Goal: Book appointment/travel/reservation

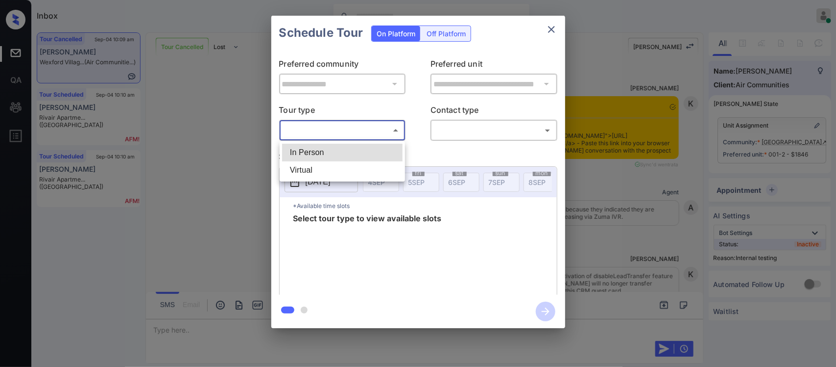
click at [370, 123] on body "Inbox [PERSON_NAME] Online Set yourself offline Set yourself on break Profile S…" at bounding box center [418, 183] width 836 height 367
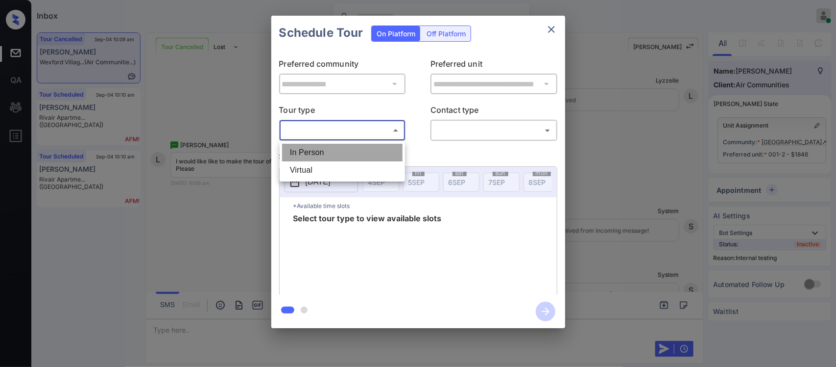
click at [367, 150] on li "In Person" at bounding box center [342, 153] width 121 height 18
type input "********"
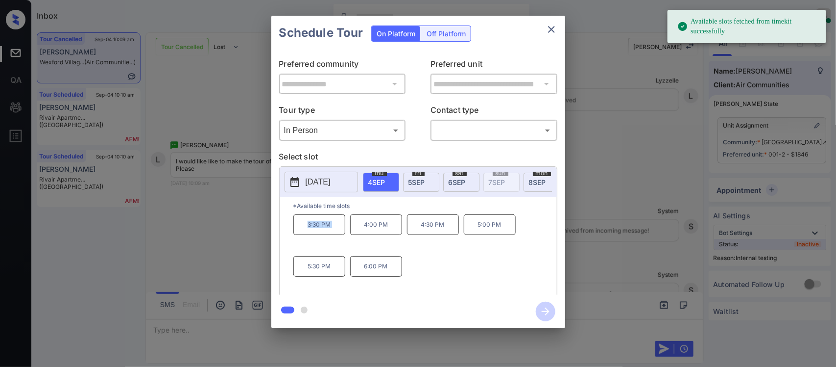
drag, startPoint x: 297, startPoint y: 229, endPoint x: 351, endPoint y: 235, distance: 54.2
click at [351, 235] on div "3:30 PM 4:00 PM 4:30 PM 5:00 PM 5:30 PM 6:00 PM" at bounding box center [426, 253] width 264 height 78
click at [591, 240] on div "**********" at bounding box center [418, 172] width 836 height 344
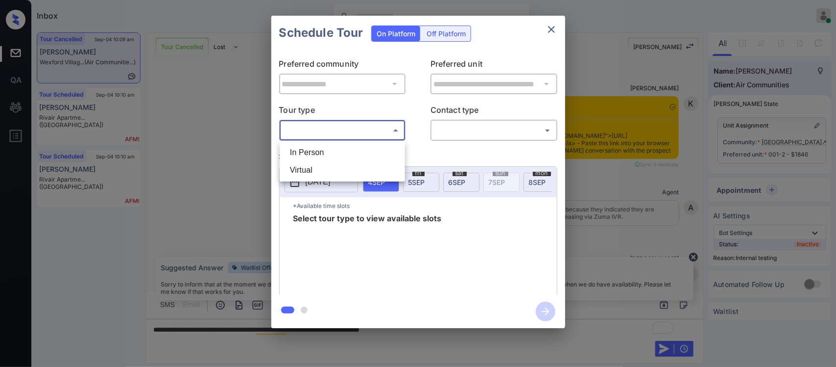
scroll to position [9045, 0]
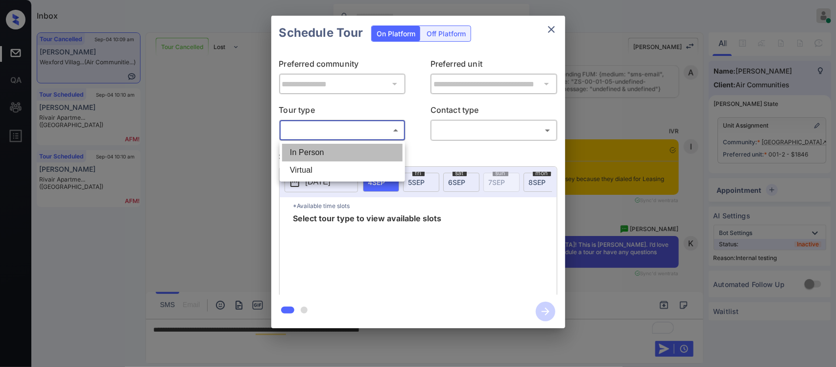
click at [383, 150] on li "In Person" at bounding box center [342, 153] width 121 height 18
type input "********"
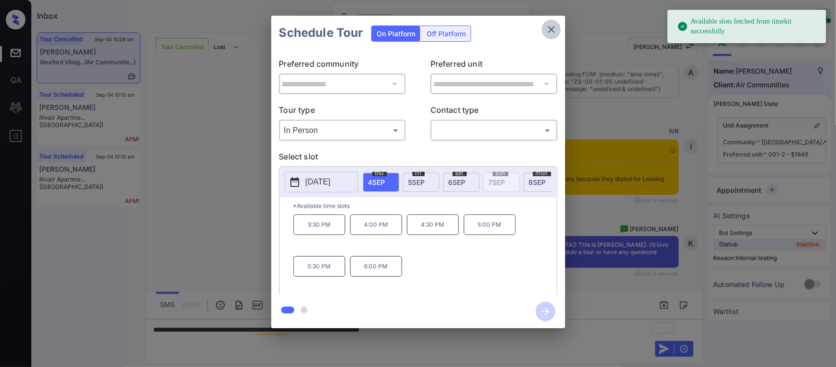
click at [555, 33] on icon "close" at bounding box center [552, 30] width 12 height 12
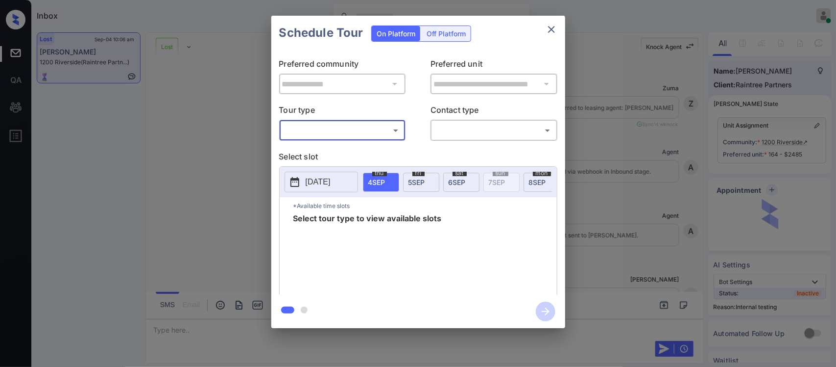
scroll to position [5421, 0]
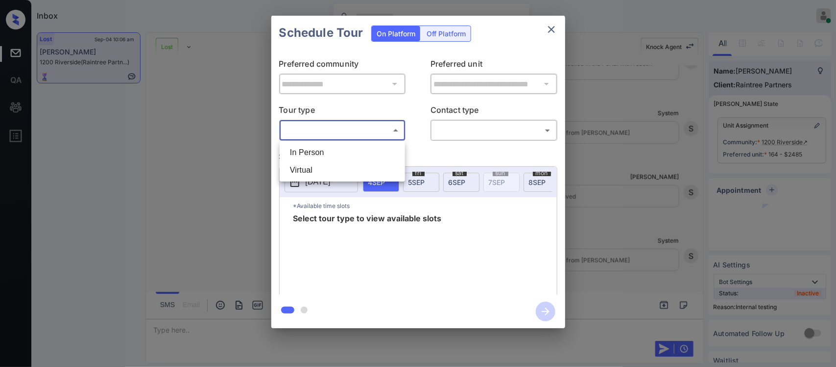
click at [358, 132] on body "Inbox Almas Zainab Online Set yourself offline Set yourself on break Profile Sw…" at bounding box center [418, 183] width 836 height 367
drag, startPoint x: 355, startPoint y: 141, endPoint x: 352, endPoint y: 152, distance: 12.3
click at [352, 152] on ul "In Person Virtual" at bounding box center [342, 161] width 125 height 40
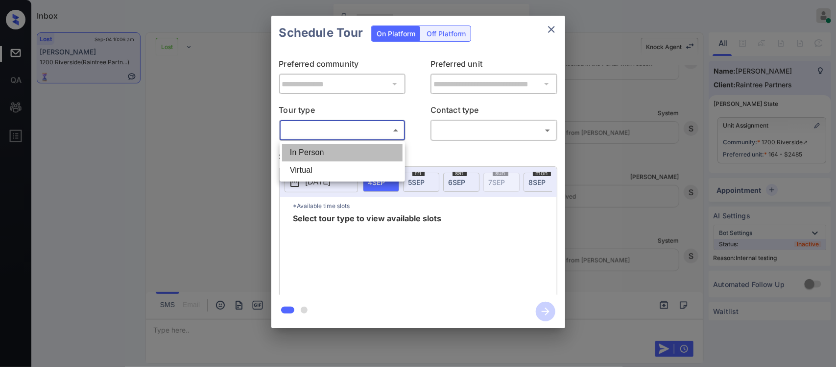
click at [352, 152] on li "In Person" at bounding box center [342, 153] width 121 height 18
type input "********"
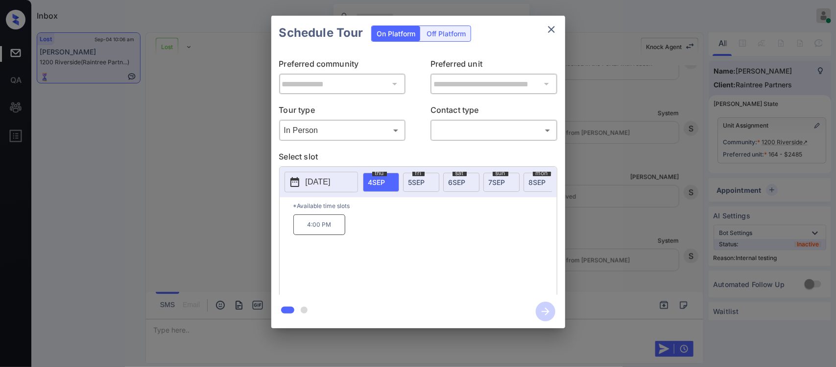
click at [669, 155] on div "**********" at bounding box center [418, 172] width 836 height 344
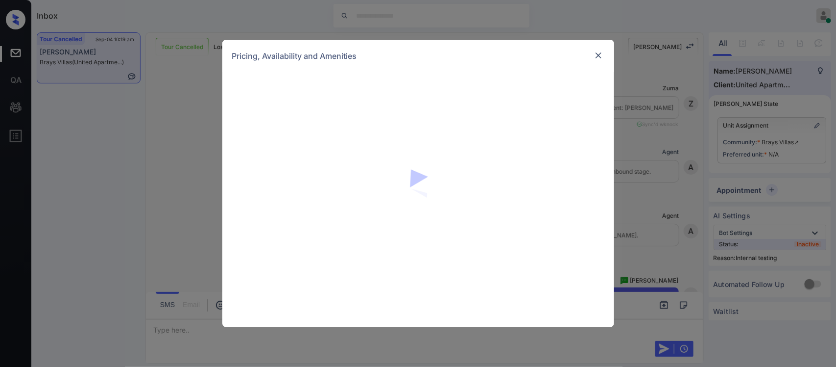
scroll to position [4741, 0]
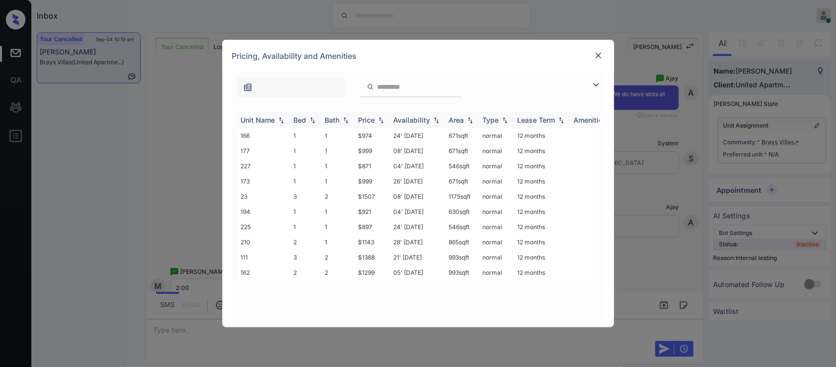
click at [380, 114] on th "Price" at bounding box center [372, 120] width 35 height 16
click at [374, 133] on td "$871" at bounding box center [372, 135] width 35 height 15
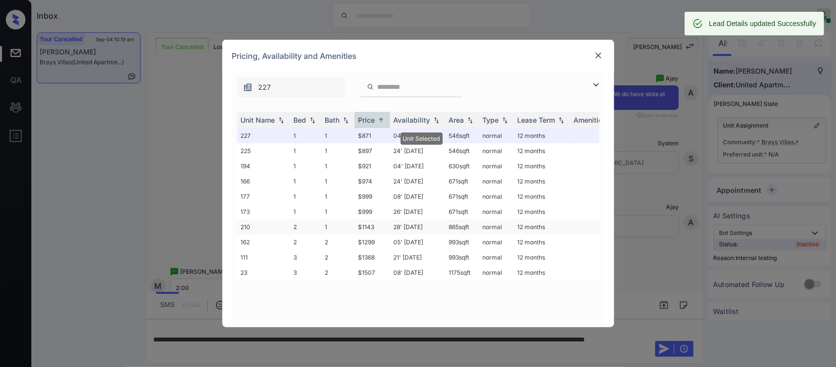
click at [394, 222] on td "28' Jun 25" at bounding box center [417, 226] width 55 height 15
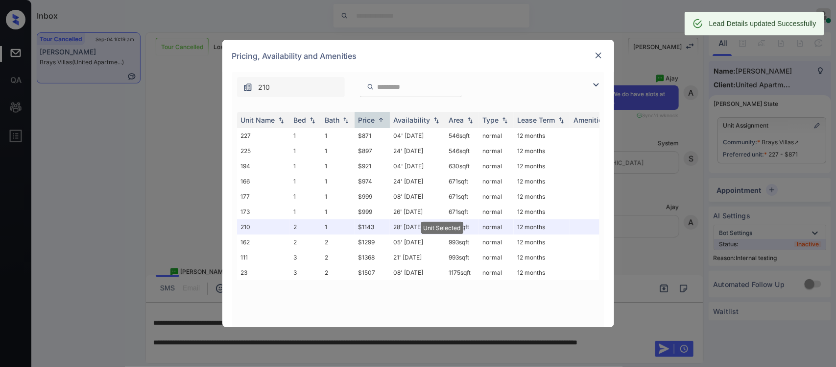
click at [607, 54] on div "Pricing, Availability and Amenities" at bounding box center [418, 56] width 392 height 32
click at [603, 54] on img at bounding box center [599, 55] width 10 height 10
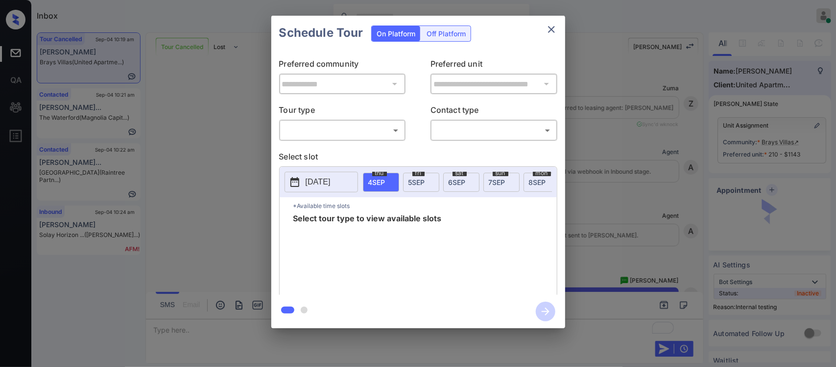
scroll to position [3918, 0]
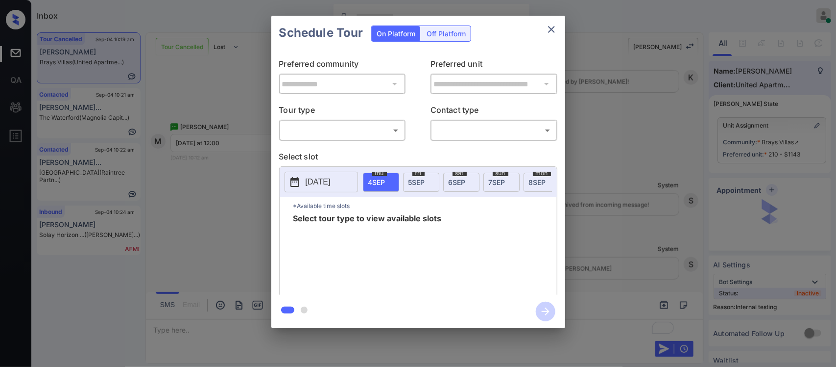
click at [352, 135] on body "Inbox [PERSON_NAME] Online Set yourself offline Set yourself on break Profile S…" at bounding box center [418, 183] width 836 height 367
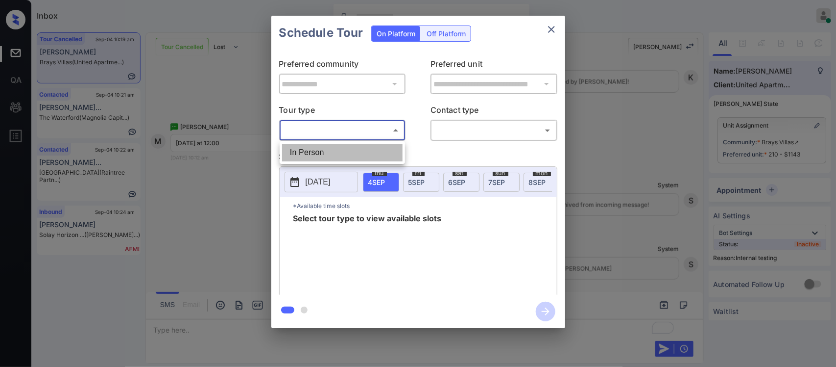
click at [348, 153] on li "In Person" at bounding box center [342, 153] width 121 height 18
type input "********"
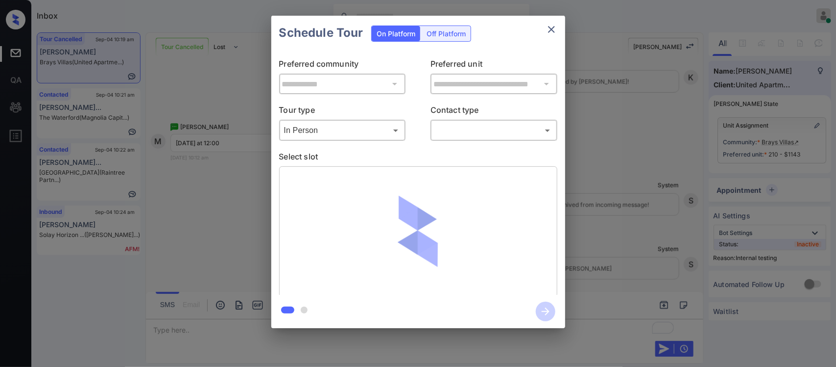
drag, startPoint x: 448, startPoint y: 140, endPoint x: 459, endPoint y: 134, distance: 12.3
click at [459, 134] on div "​ ​" at bounding box center [494, 130] width 127 height 21
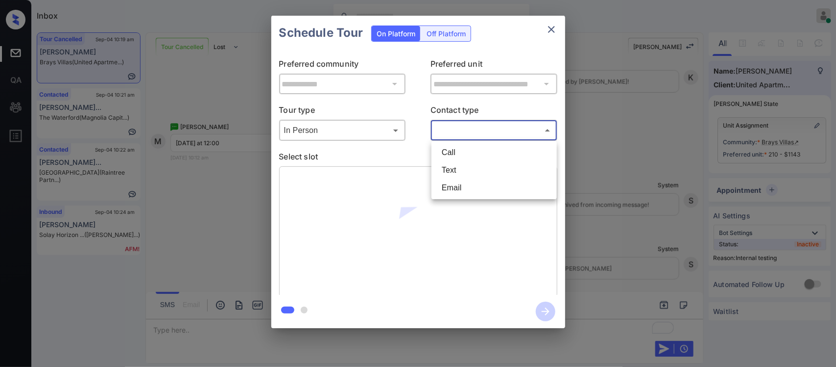
click at [459, 134] on body "Inbox [PERSON_NAME] Online Set yourself offline Set yourself on break Profile S…" at bounding box center [418, 183] width 836 height 367
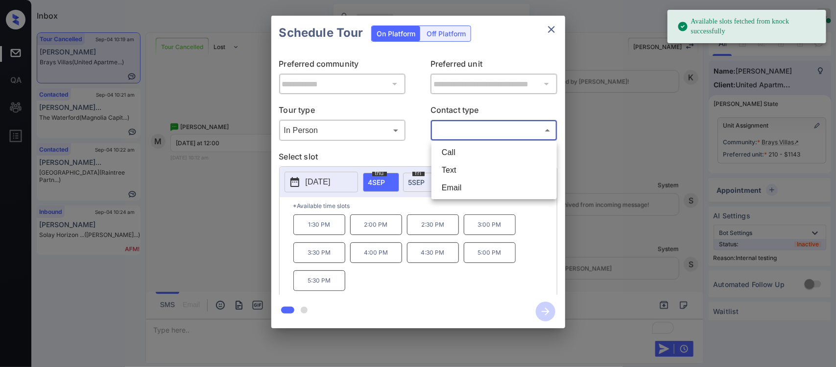
click at [456, 165] on li "Text" at bounding box center [494, 170] width 121 height 18
type input "****"
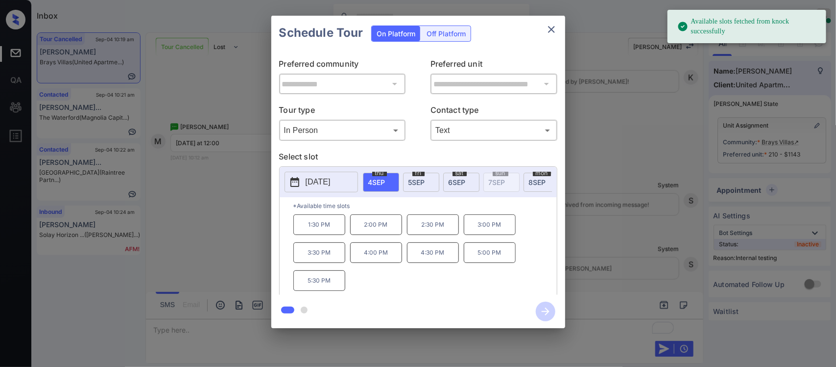
click at [426, 180] on div "[DATE]" at bounding box center [421, 181] width 36 height 19
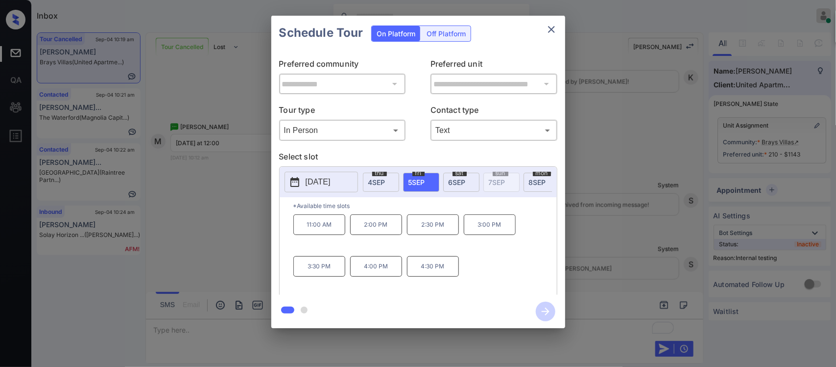
click at [385, 228] on p "2:00 PM" at bounding box center [376, 224] width 52 height 21
click at [536, 307] on icon "button" at bounding box center [546, 311] width 20 height 20
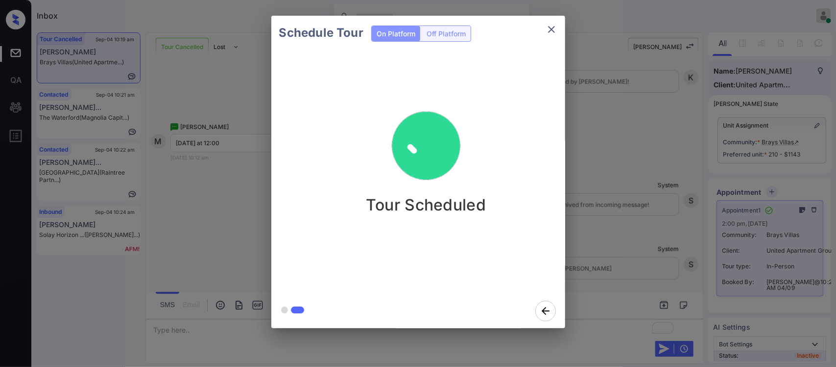
click at [635, 251] on div "Schedule Tour On Platform Off Platform Tour Scheduled" at bounding box center [418, 172] width 836 height 344
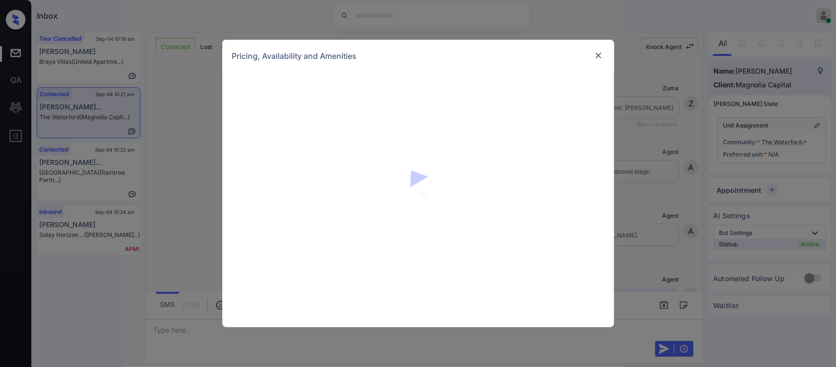
scroll to position [466, 0]
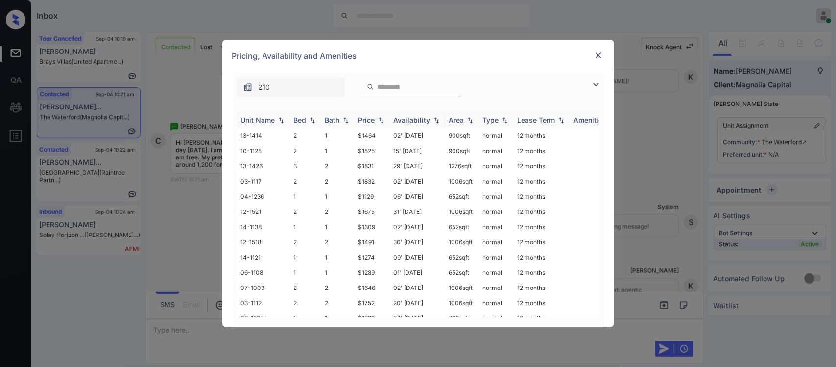
click at [379, 117] on img at bounding box center [381, 120] width 10 height 7
click at [379, 117] on img at bounding box center [381, 119] width 10 height 7
click at [375, 132] on td "$1102" at bounding box center [372, 135] width 35 height 15
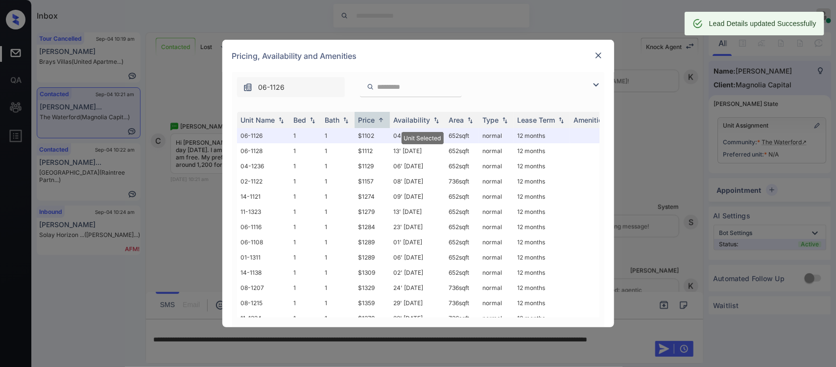
click at [597, 57] on img at bounding box center [599, 55] width 10 height 10
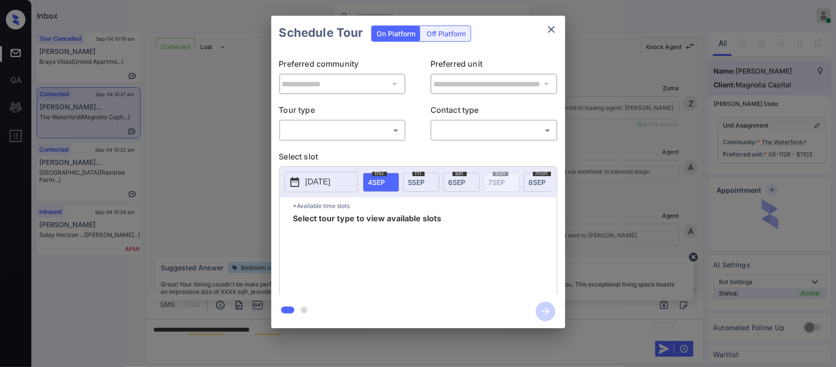
scroll to position [857, 0]
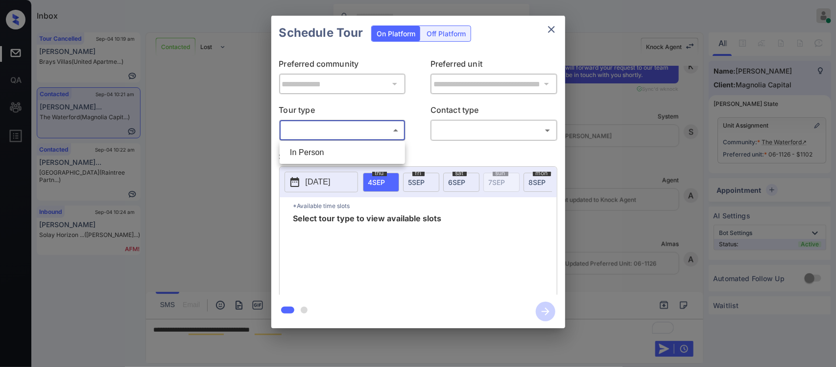
click at [380, 123] on body "Inbox Almas Zainab Online Set yourself offline Set yourself on break Profile Sw…" at bounding box center [418, 183] width 836 height 367
click at [374, 148] on li "In Person" at bounding box center [342, 153] width 121 height 18
type input "********"
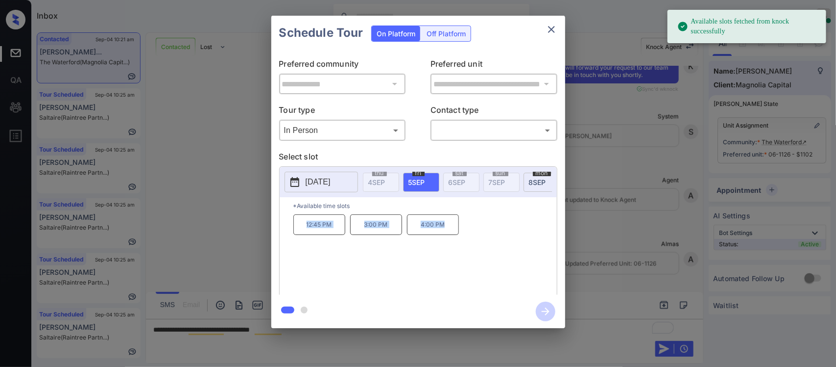
drag, startPoint x: 300, startPoint y: 237, endPoint x: 448, endPoint y: 234, distance: 148.5
click at [448, 234] on div "12:45 PM 3:00 PM 4:00 PM" at bounding box center [426, 253] width 264 height 78
copy div "12:45 PM 3:00 PM 4:00 PM"
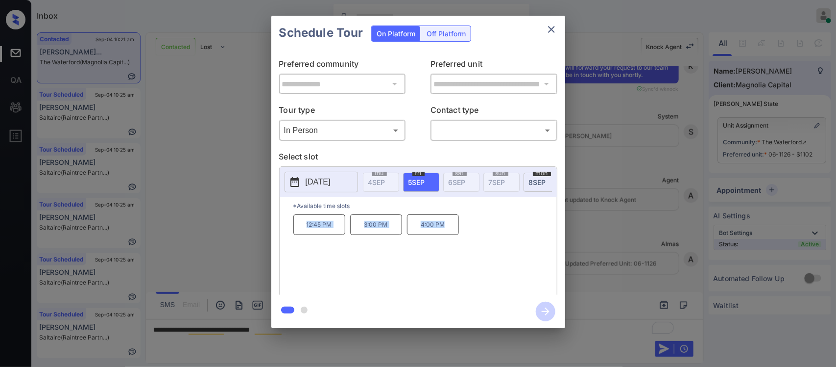
click at [653, 270] on div "**********" at bounding box center [418, 172] width 836 height 344
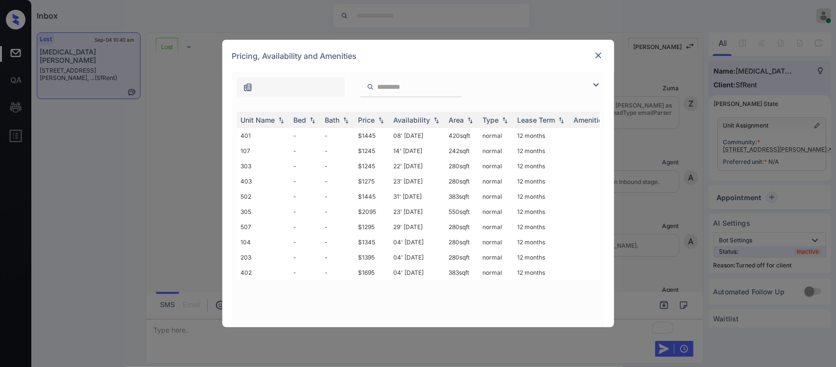
scroll to position [5073, 0]
click at [359, 118] on div "Price" at bounding box center [367, 120] width 17 height 8
click at [367, 140] on td "$1245" at bounding box center [372, 135] width 35 height 15
click at [601, 55] on img at bounding box center [599, 55] width 10 height 10
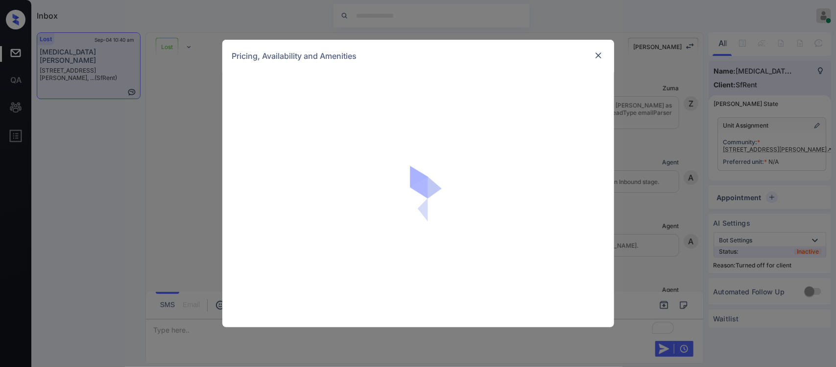
scroll to position [5401, 0]
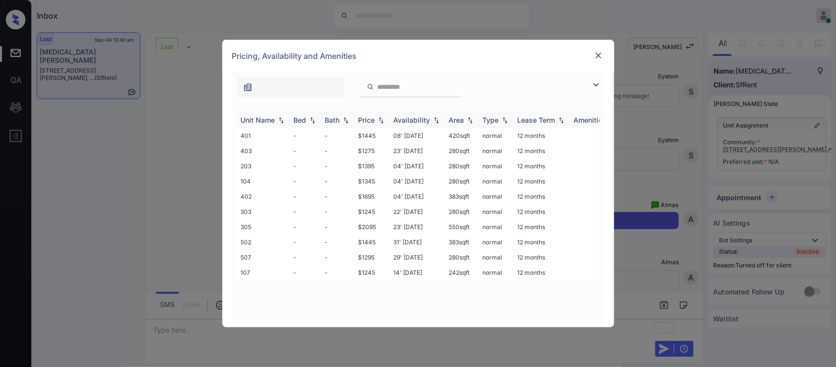
click at [375, 118] on div "Price" at bounding box center [367, 120] width 17 height 8
click at [376, 134] on td "$1245" at bounding box center [372, 135] width 35 height 15
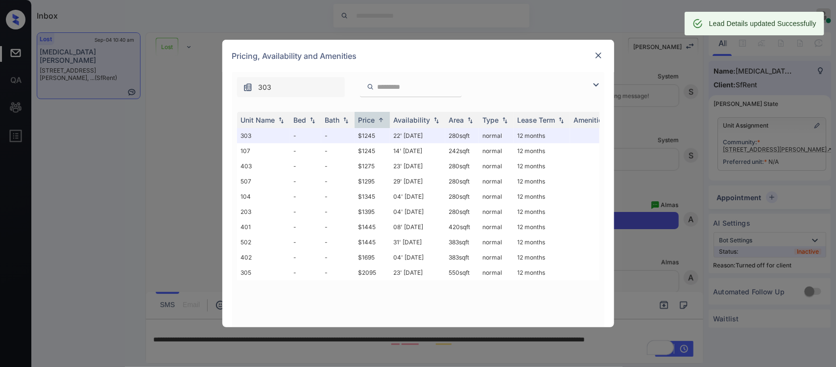
click at [599, 54] on img at bounding box center [599, 55] width 10 height 10
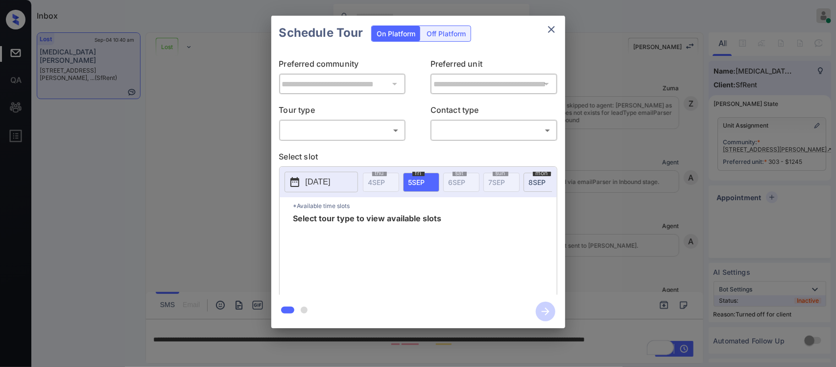
scroll to position [5465, 0]
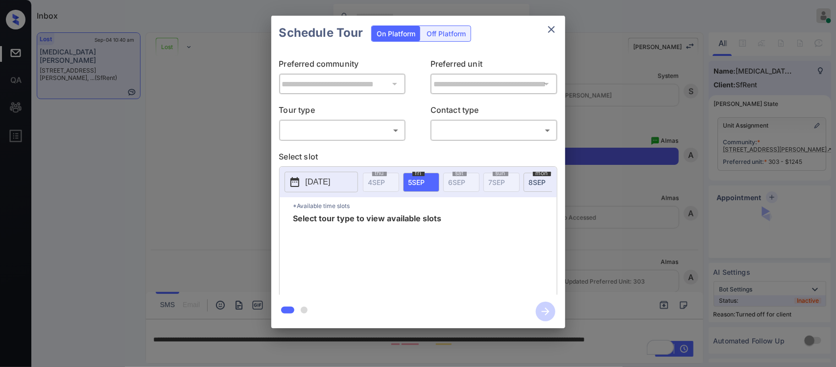
click at [433, 31] on div "Off Platform" at bounding box center [446, 33] width 49 height 15
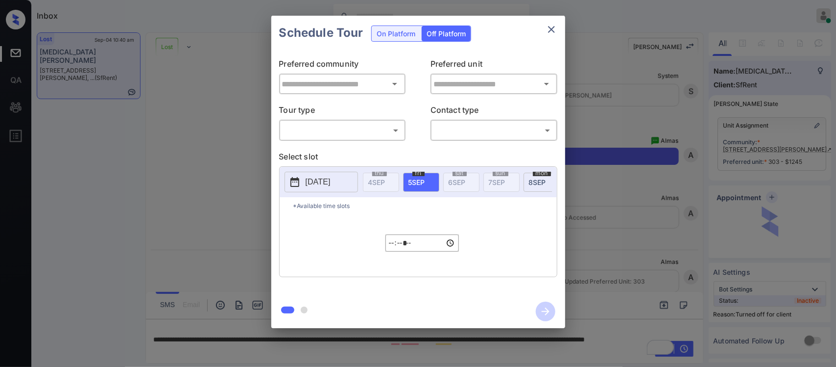
type input "**********"
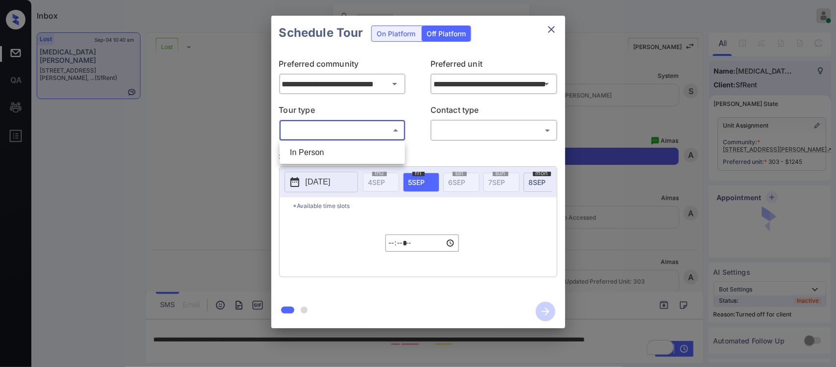
click at [378, 128] on body "Inbox Almas Zainab Online Set yourself offline Set yourself on break Profile Sw…" at bounding box center [418, 183] width 836 height 367
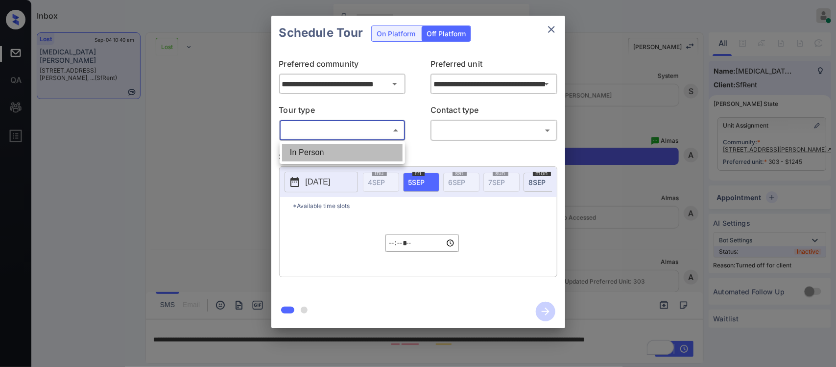
click at [371, 153] on li "In Person" at bounding box center [342, 153] width 121 height 18
type input "********"
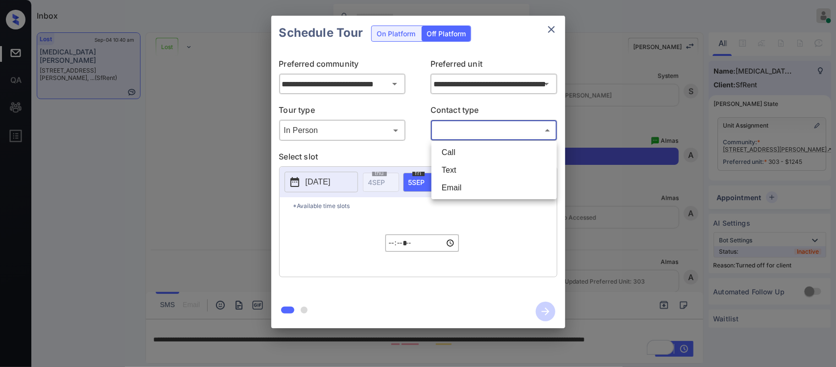
click at [479, 131] on body "Inbox Almas Zainab Online Set yourself offline Set yourself on break Profile Sw…" at bounding box center [418, 183] width 836 height 367
click at [468, 168] on li "Text" at bounding box center [494, 170] width 121 height 18
type input "****"
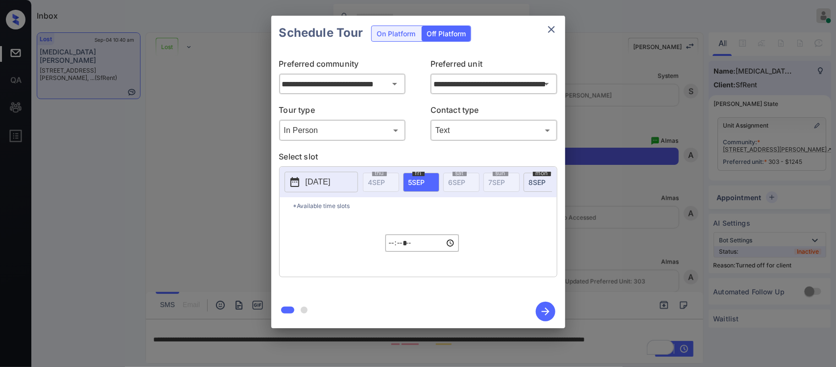
click at [321, 180] on p "2025-09-04" at bounding box center [318, 182] width 25 height 12
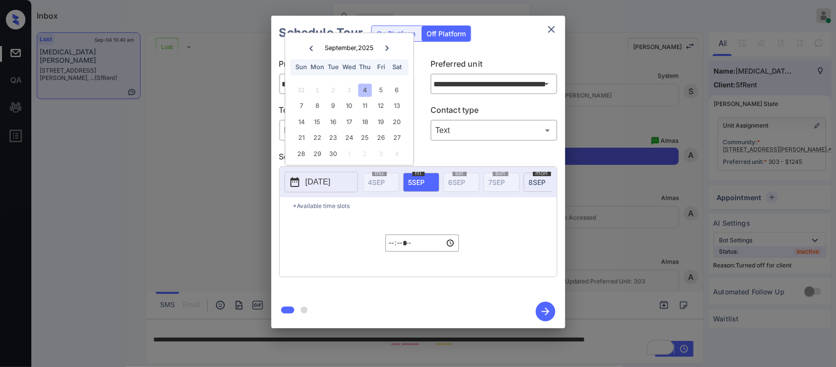
click at [364, 92] on div "4" at bounding box center [365, 89] width 13 height 13
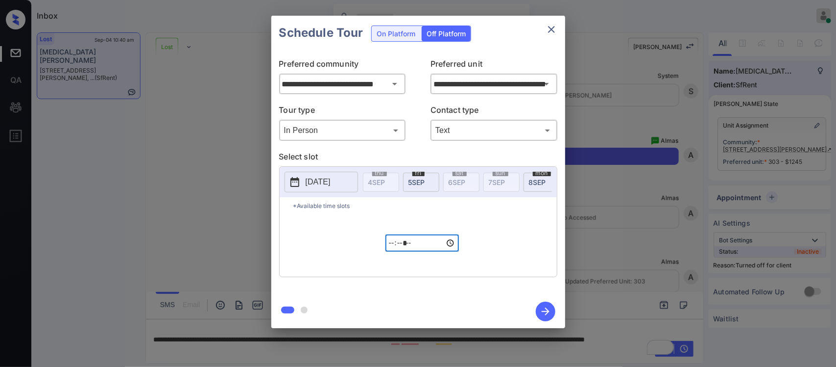
click at [391, 251] on input "*****" at bounding box center [423, 242] width 74 height 17
type input "*****"
click at [532, 307] on button "button" at bounding box center [545, 310] width 31 height 25
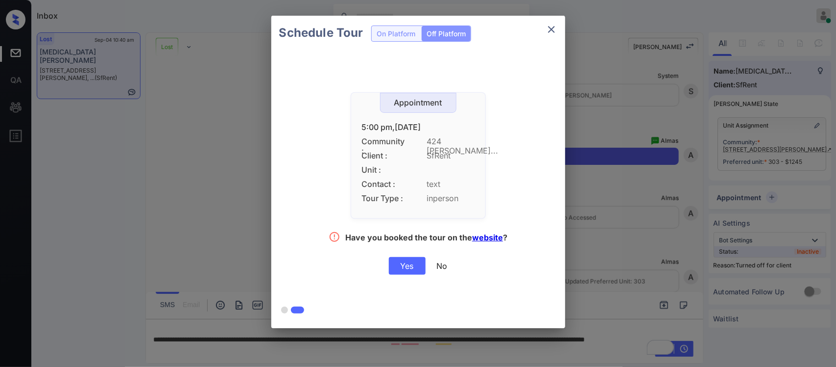
click at [415, 270] on div "Yes" at bounding box center [407, 266] width 37 height 18
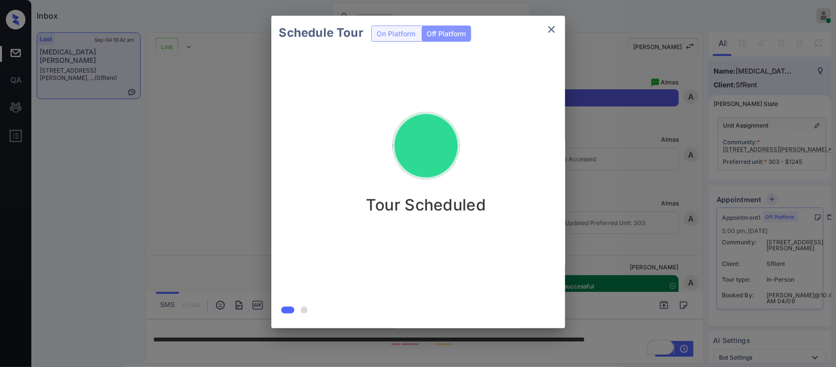
scroll to position [5529, 0]
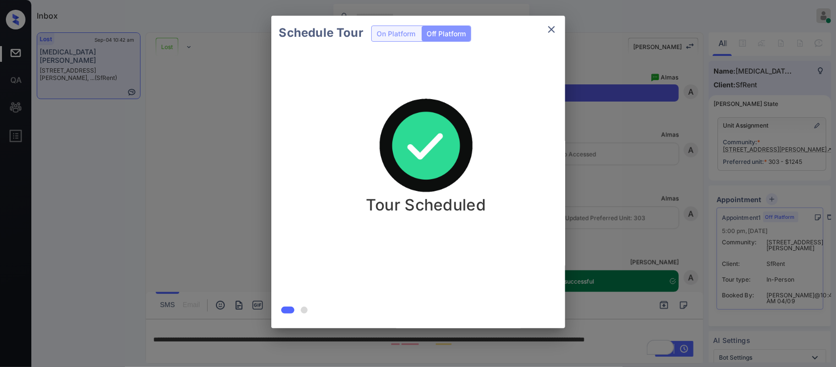
click at [658, 229] on div "Schedule Tour On Platform Off Platform Tour Scheduled" at bounding box center [418, 172] width 836 height 344
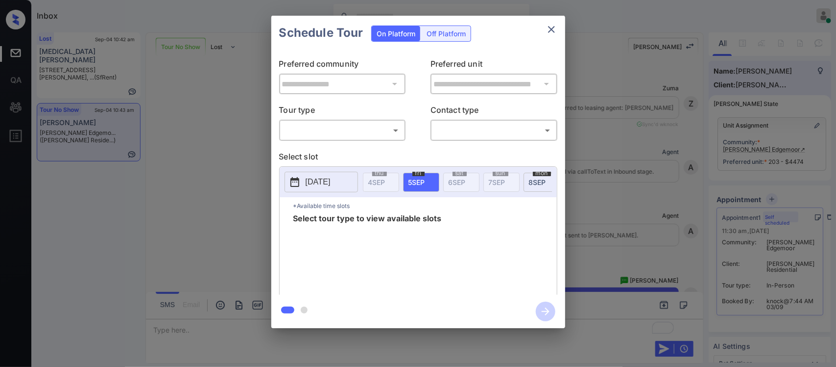
click at [354, 138] on body "Inbox [PERSON_NAME] Online Set yourself offline Set yourself on break Profile S…" at bounding box center [418, 183] width 836 height 367
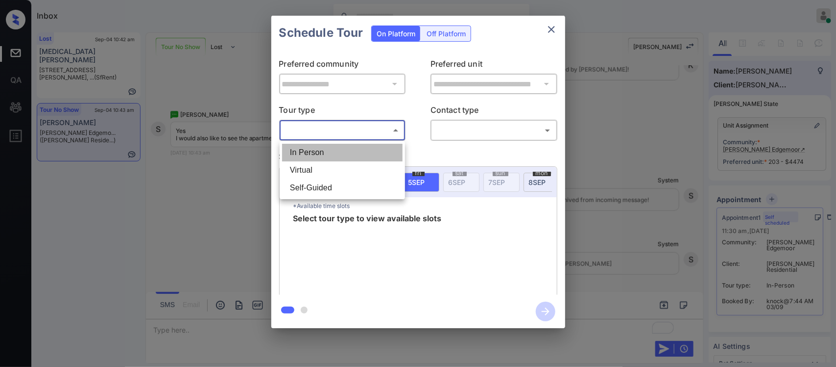
click at [351, 156] on li "In Person" at bounding box center [342, 153] width 121 height 18
type input "********"
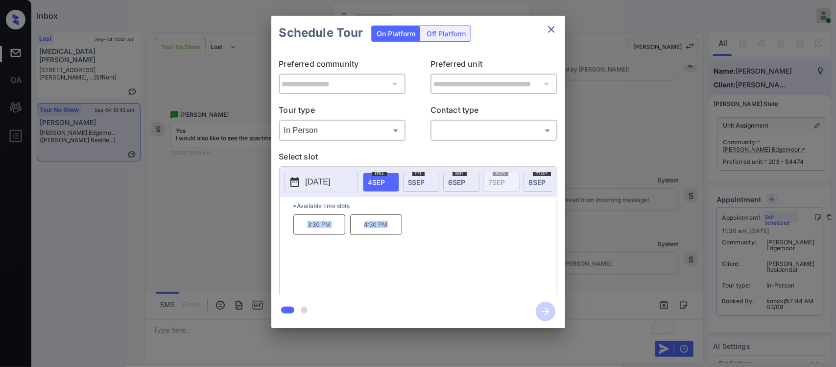
drag, startPoint x: 302, startPoint y: 234, endPoint x: 408, endPoint y: 238, distance: 105.9
click at [408, 238] on div "3:30 PM 4:30 PM" at bounding box center [426, 253] width 264 height 78
copy div "3:30 PM 4:30 PM"
click at [550, 27] on icon "close" at bounding box center [552, 30] width 12 height 12
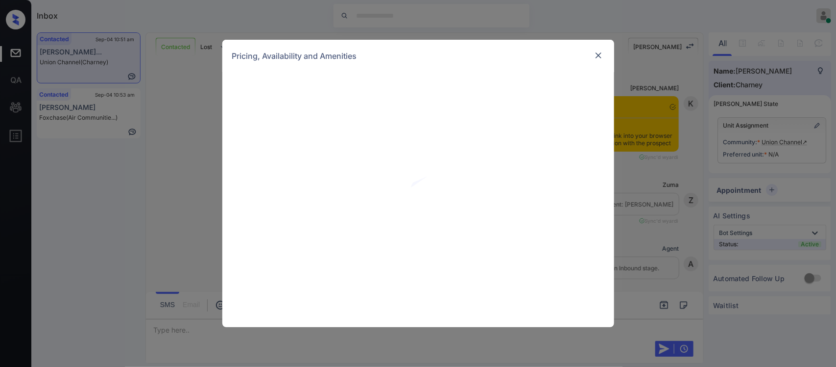
scroll to position [1242, 0]
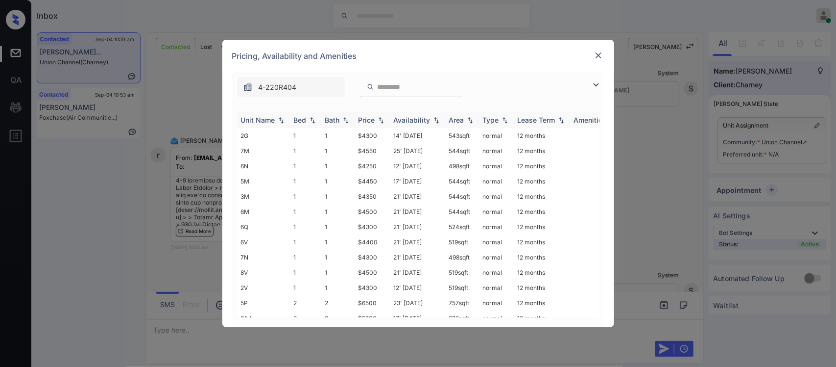
click at [369, 118] on div "Price" at bounding box center [367, 120] width 17 height 8
click at [369, 131] on td "$4250" at bounding box center [372, 135] width 35 height 15
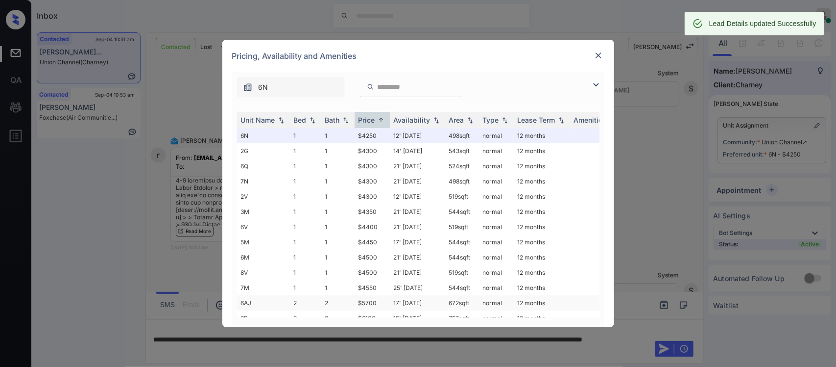
click at [379, 295] on td "$5700" at bounding box center [372, 302] width 35 height 15
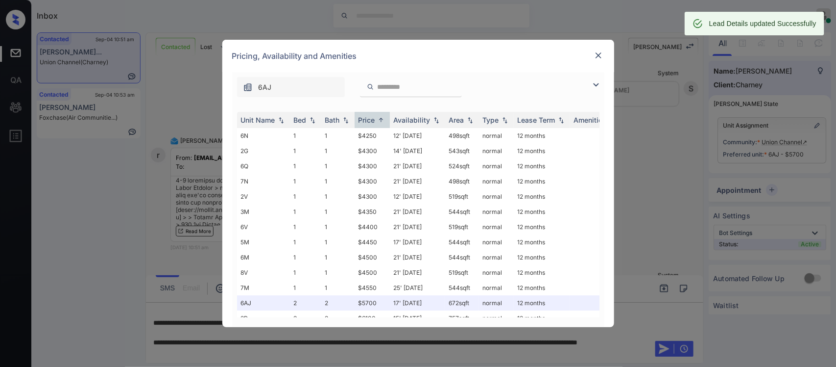
click at [598, 51] on img at bounding box center [599, 55] width 10 height 10
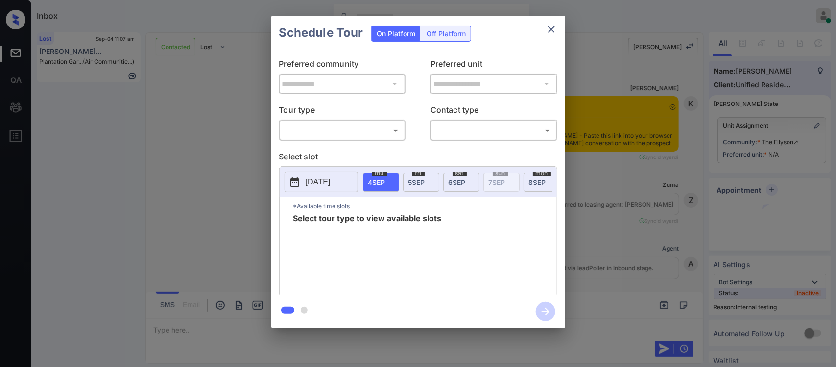
scroll to position [2159, 0]
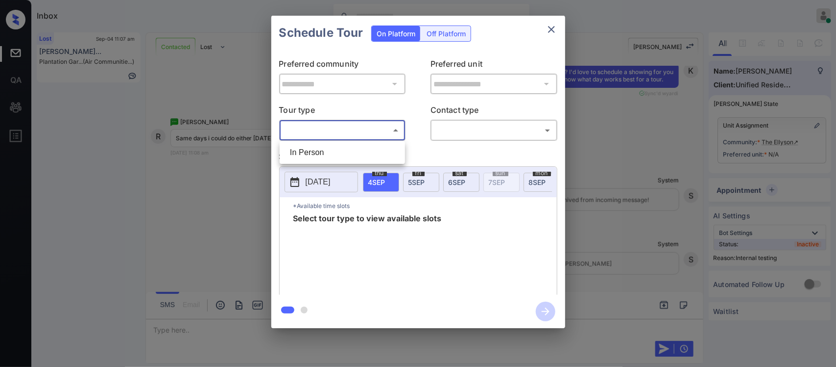
click at [385, 128] on body "Inbox [PERSON_NAME] Online Set yourself offline Set yourself on break Profile S…" at bounding box center [418, 183] width 836 height 367
click at [371, 153] on li "In Person" at bounding box center [342, 153] width 121 height 18
type input "********"
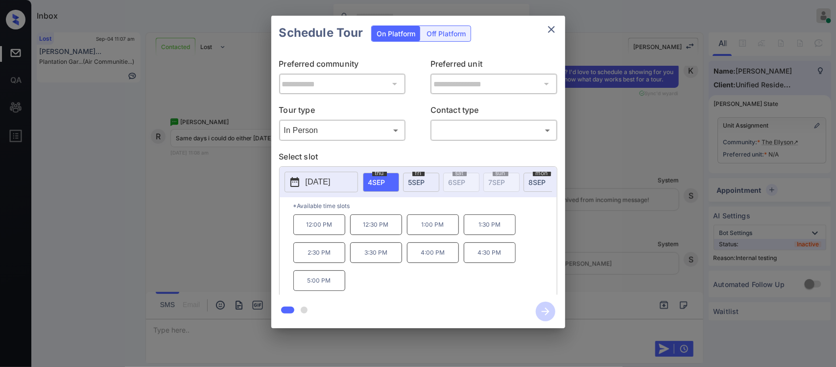
click at [416, 179] on span "[DATE]" at bounding box center [417, 182] width 17 height 8
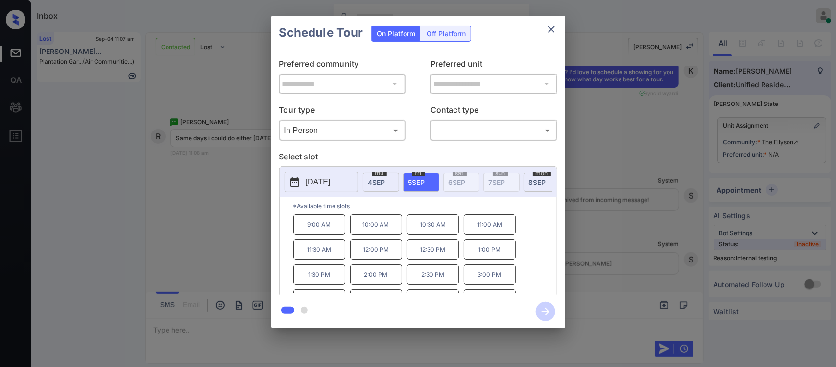
scroll to position [18, 0]
drag, startPoint x: 417, startPoint y: 264, endPoint x: 335, endPoint y: 286, distance: 84.8
click at [335, 286] on div "9:00 AM 10:00 AM 10:30 AM 11:00 AM 11:30 AM 12:00 PM 12:30 PM 1:00 PM 1:30 PM 2…" at bounding box center [426, 253] width 264 height 78
copy div "2:30 PM 3:00 PM 3:30 PM"
click at [632, 273] on div "**********" at bounding box center [418, 172] width 836 height 344
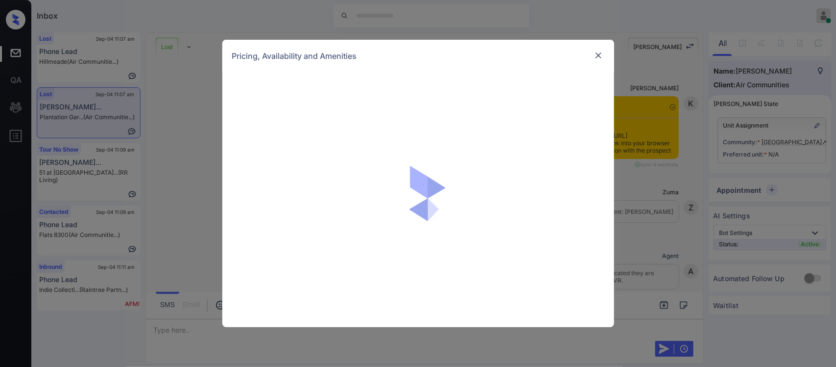
scroll to position [922, 0]
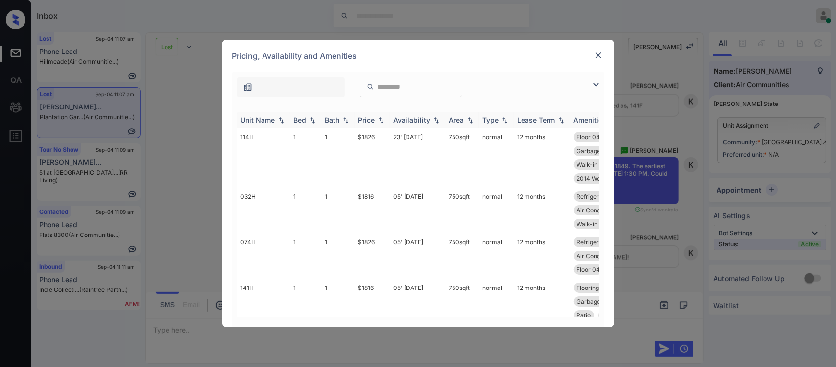
click at [390, 118] on th "Availability" at bounding box center [417, 120] width 55 height 16
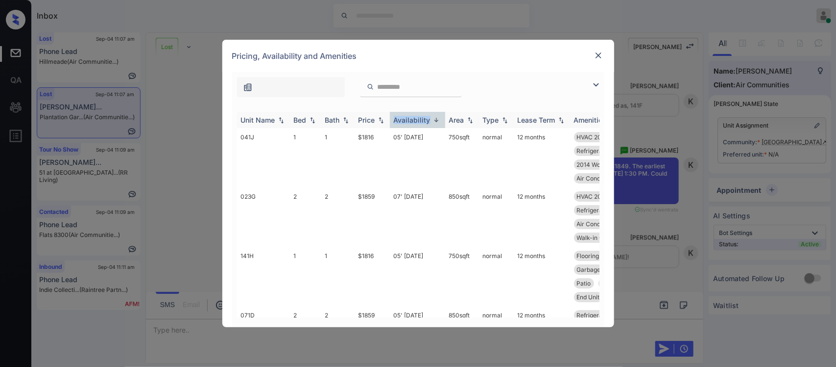
click at [390, 118] on th "Availability" at bounding box center [417, 120] width 55 height 16
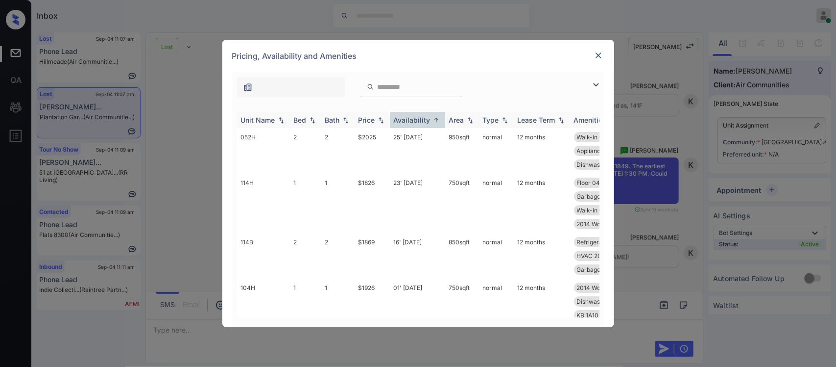
click at [375, 121] on div "Price" at bounding box center [367, 120] width 17 height 8
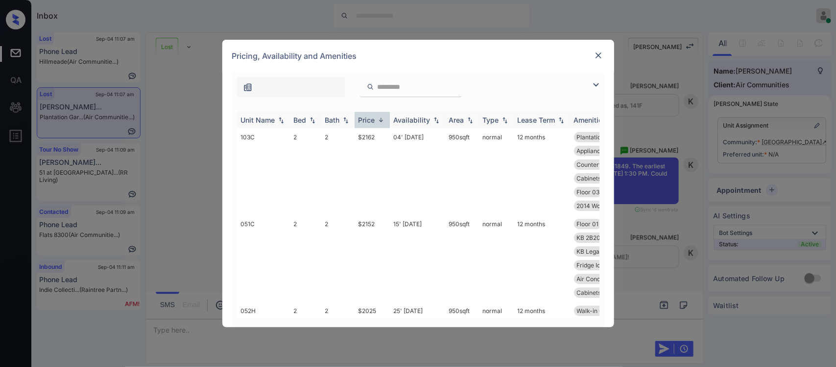
click at [375, 121] on div "Price" at bounding box center [367, 120] width 17 height 8
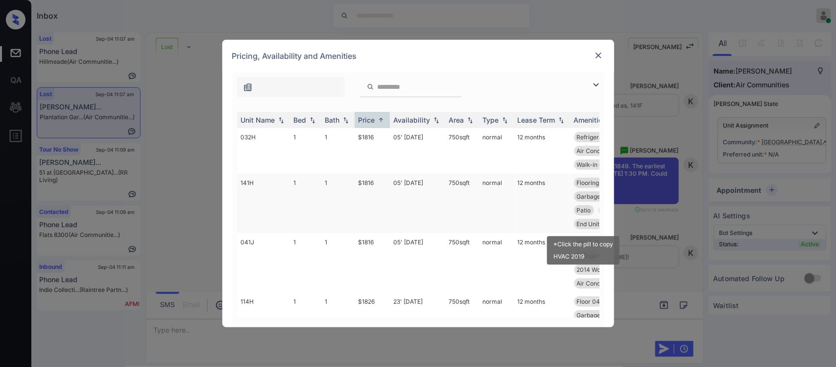
click at [593, 234] on div "*Click the pill to copy HVAC 2019" at bounding box center [583, 247] width 74 height 36
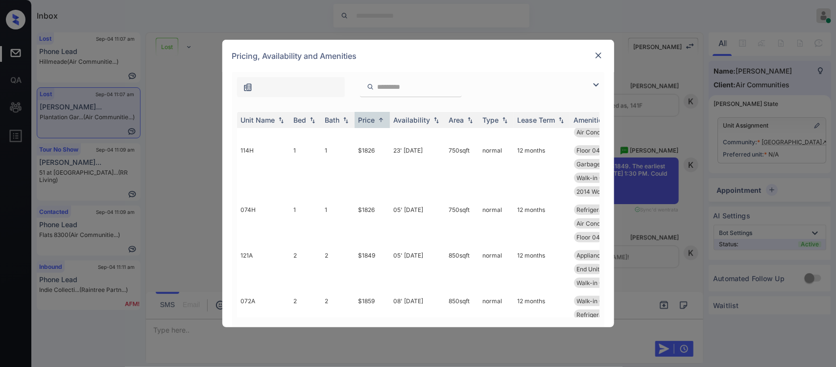
scroll to position [172, 0]
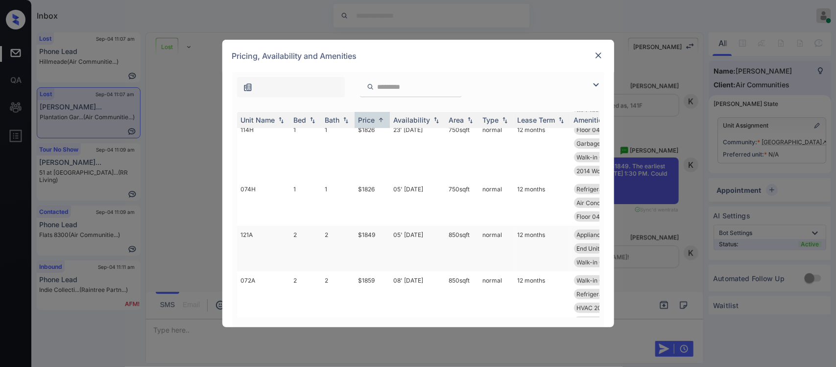
click at [467, 250] on td "850 sqft" at bounding box center [462, 248] width 34 height 46
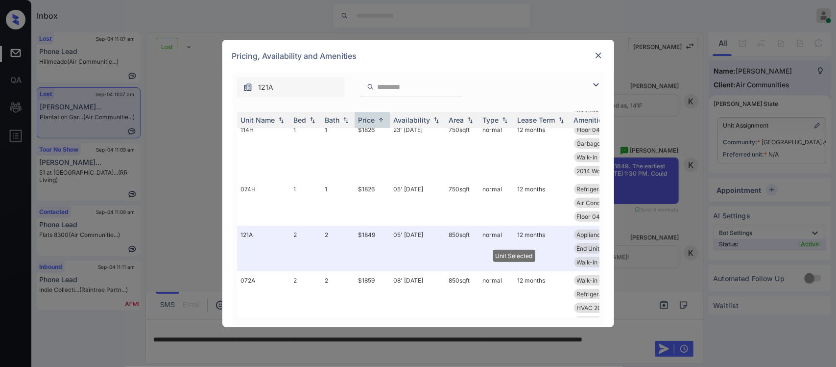
click at [597, 55] on img at bounding box center [599, 55] width 10 height 10
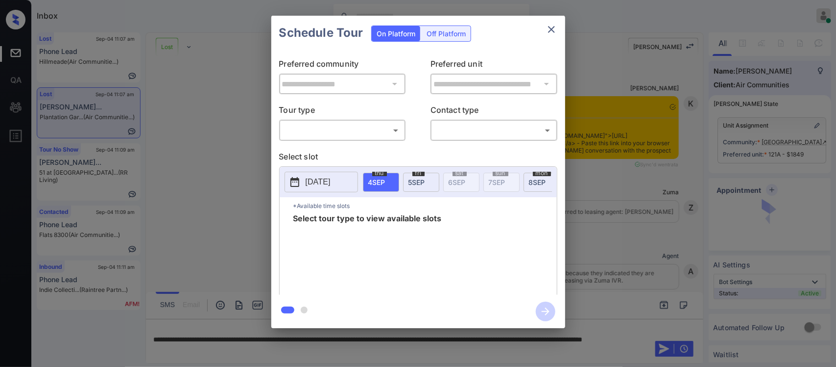
scroll to position [4896, 0]
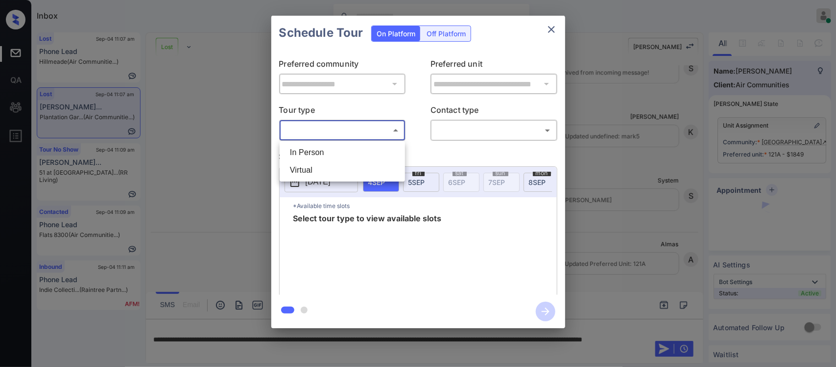
click at [382, 134] on body "Inbox Almas Zainab Online Set yourself offline Set yourself on break Profile Sw…" at bounding box center [418, 183] width 836 height 367
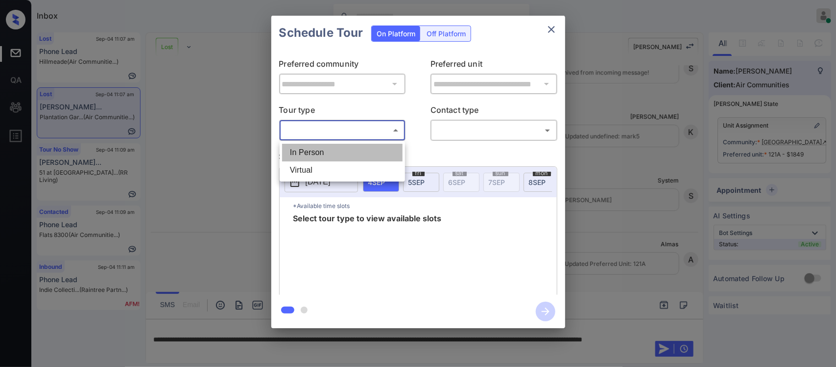
click at [375, 150] on li "In Person" at bounding box center [342, 153] width 121 height 18
type input "********"
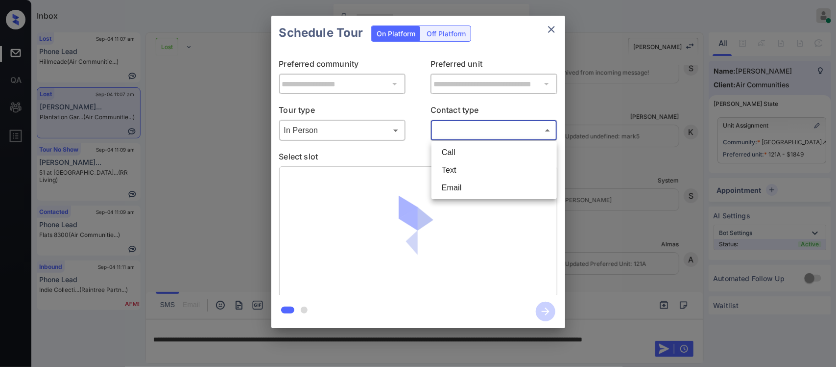
click at [468, 135] on body "Inbox Almas Zainab Online Set yourself offline Set yourself on break Profile Sw…" at bounding box center [418, 183] width 836 height 367
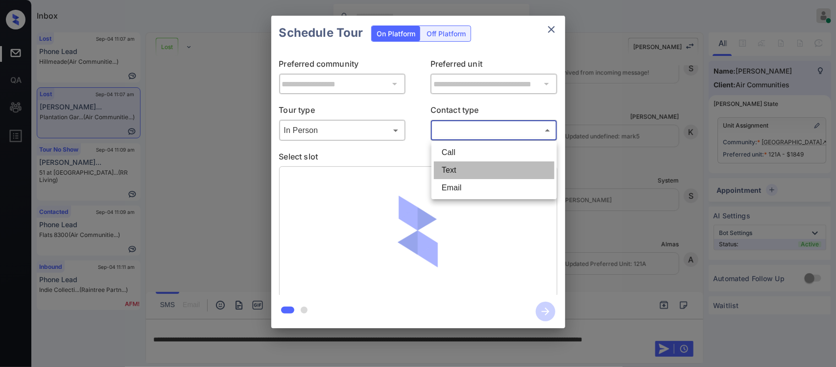
click at [461, 174] on li "Text" at bounding box center [494, 170] width 121 height 18
type input "****"
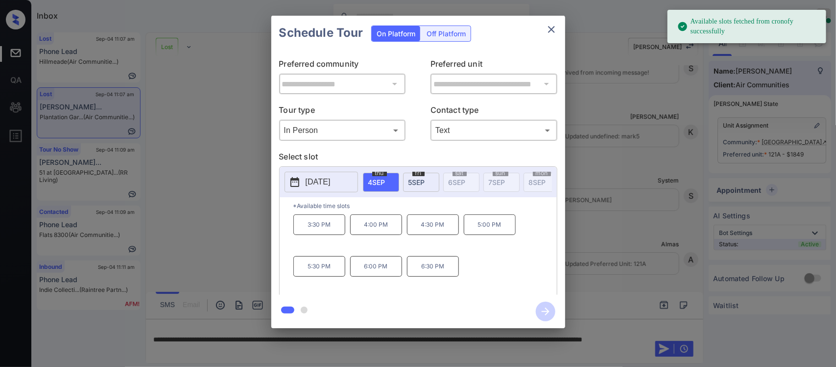
click at [419, 182] on span "5 SEP" at bounding box center [417, 182] width 17 height 8
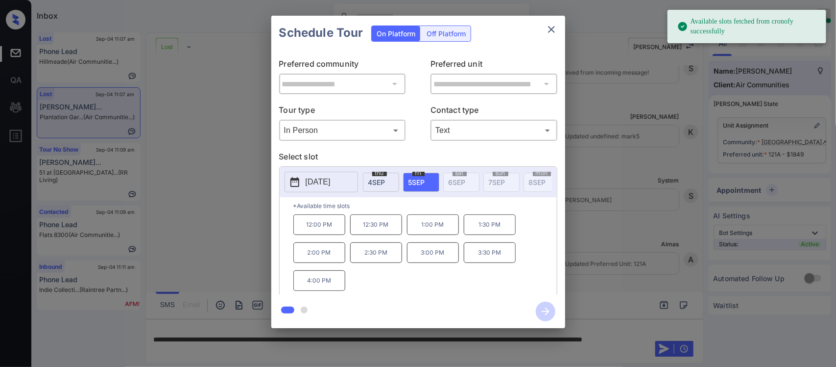
click at [436, 235] on p "1:00 PM" at bounding box center [433, 224] width 52 height 21
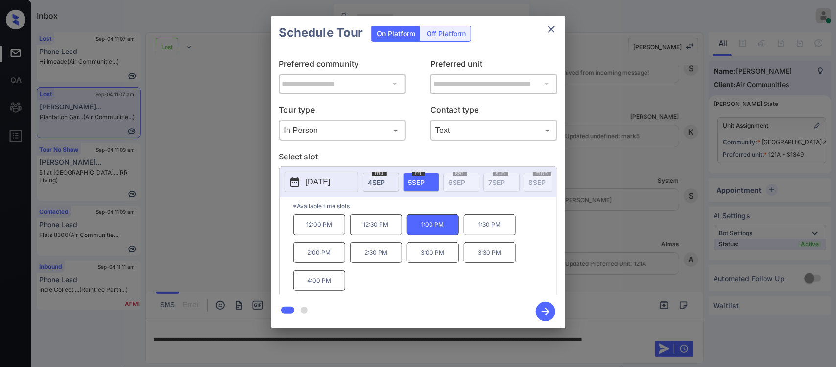
click at [549, 315] on icon "button" at bounding box center [546, 311] width 20 height 20
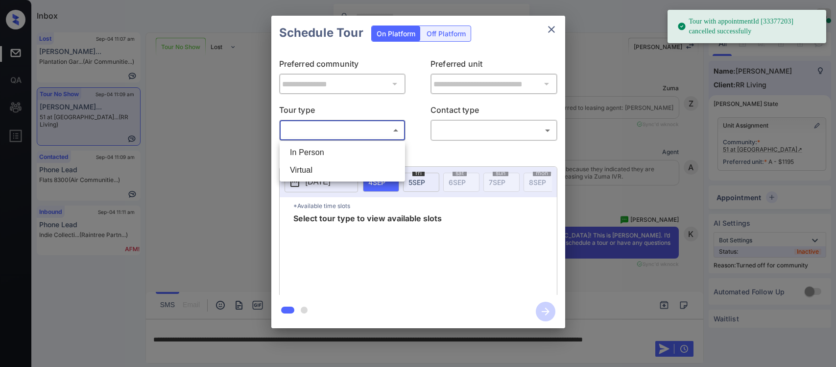
click at [372, 138] on body "Tour with appointmentId [33377203] cancelled successfully Inbox [PERSON_NAME] O…" at bounding box center [418, 183] width 836 height 367
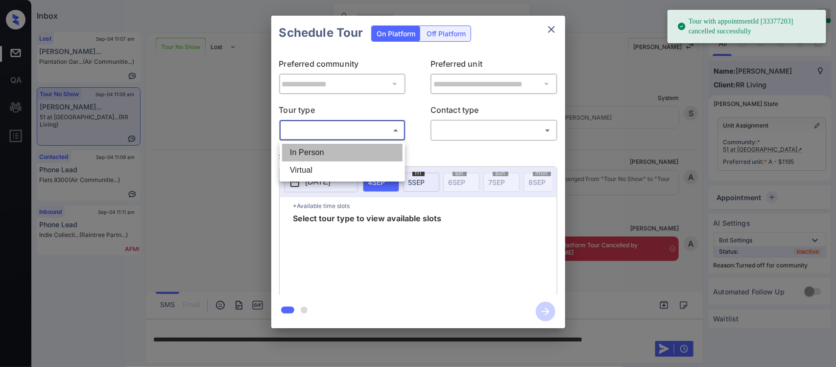
click at [366, 152] on li "In Person" at bounding box center [342, 153] width 121 height 18
type input "********"
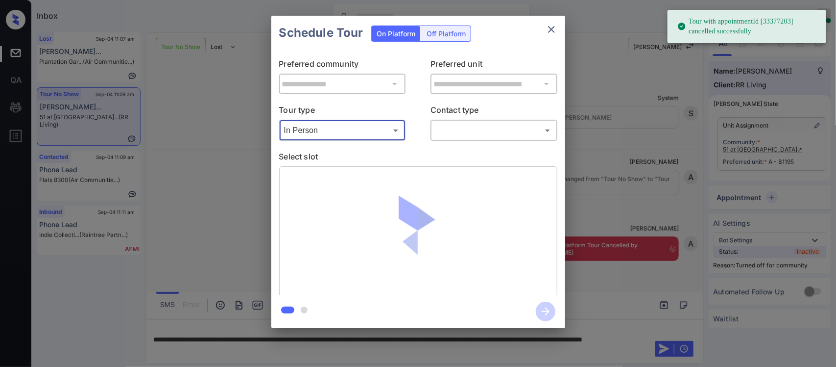
click at [485, 136] on body "Tour with appointmentId [33377203] cancelled successfully Inbox [PERSON_NAME] O…" at bounding box center [418, 183] width 836 height 367
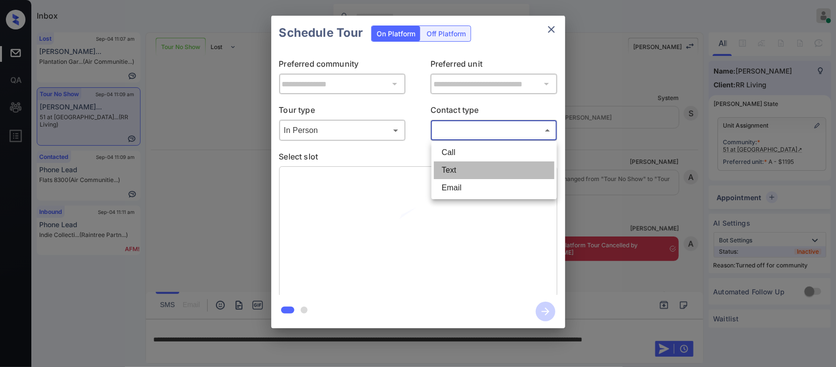
click at [478, 165] on li "Text" at bounding box center [494, 170] width 121 height 18
type input "****"
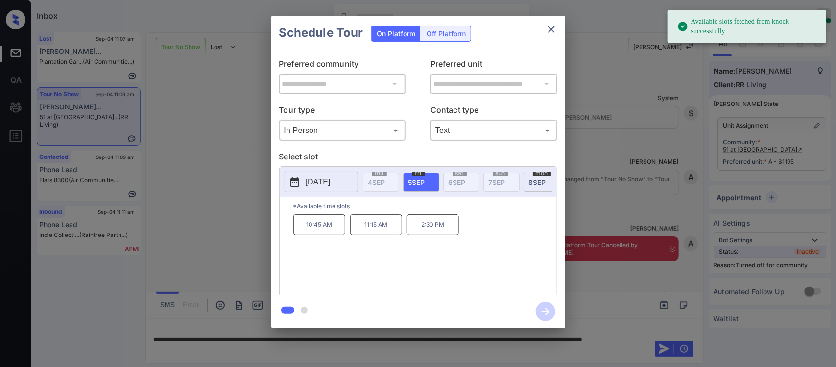
click at [409, 184] on span "5 SEP" at bounding box center [417, 182] width 17 height 8
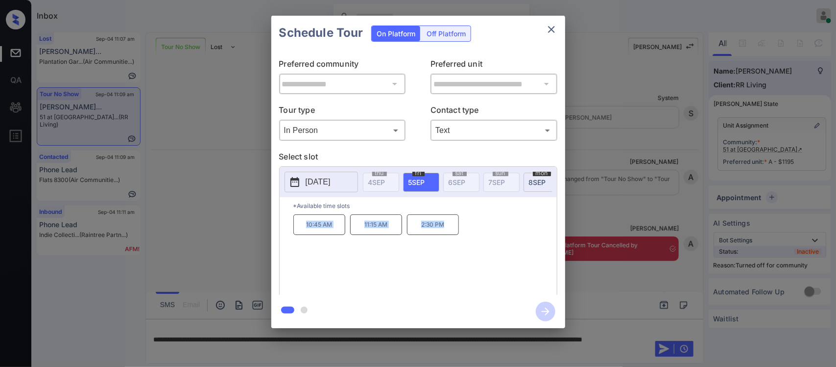
drag, startPoint x: 302, startPoint y: 232, endPoint x: 452, endPoint y: 243, distance: 150.4
click at [452, 243] on div "10:45 AM 11:15 AM 2:30 PM" at bounding box center [426, 253] width 264 height 78
copy div "10:45 AM 11:15 AM 2:30 PM"
click at [609, 274] on div "**********" at bounding box center [418, 172] width 836 height 344
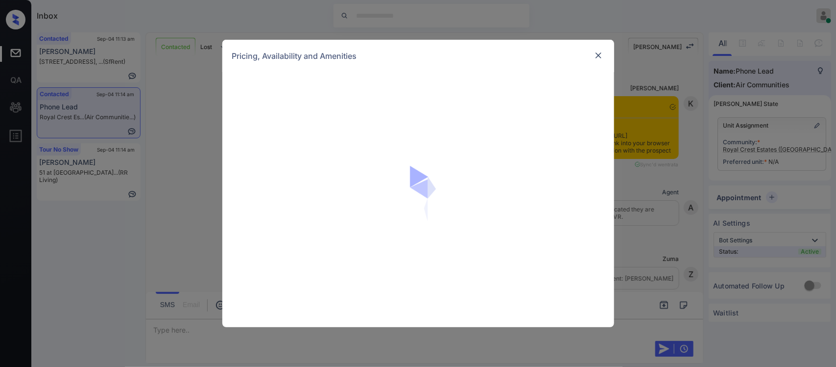
scroll to position [1377, 0]
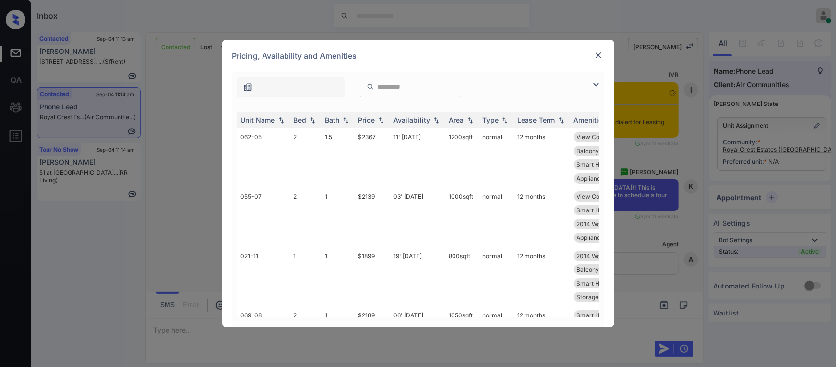
click at [373, 117] on div "Price" at bounding box center [367, 120] width 17 height 8
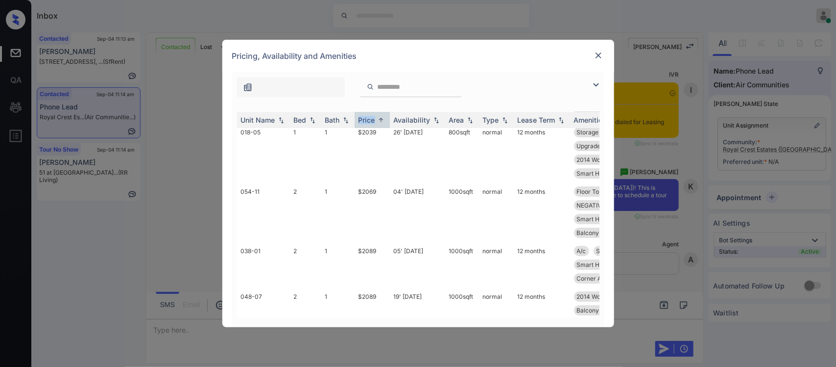
scroll to position [1544, 0]
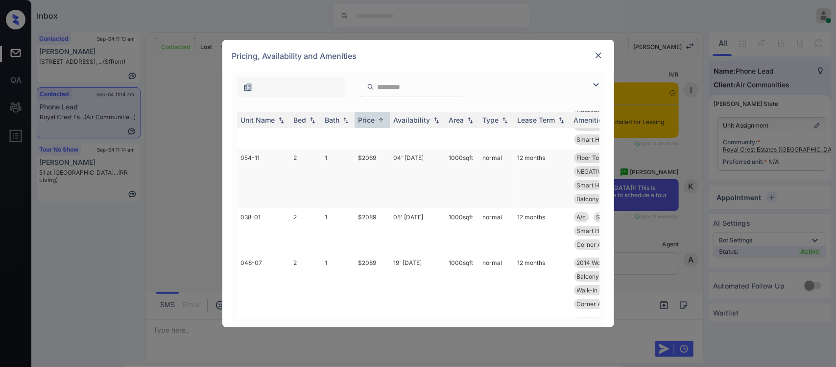
click at [441, 208] on td "04' [DATE]" at bounding box center [417, 177] width 55 height 59
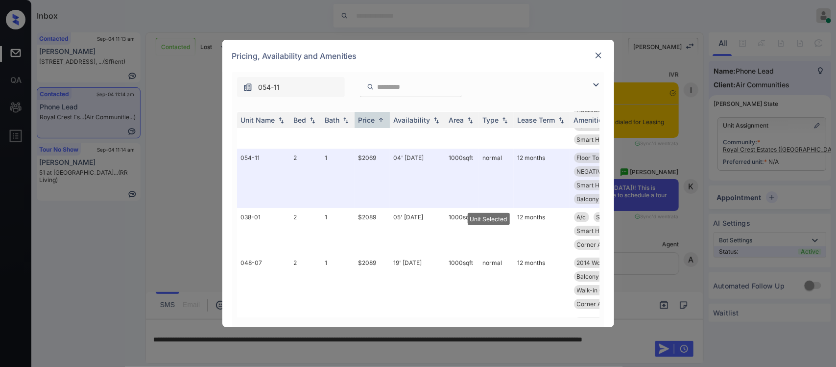
click at [603, 50] on img at bounding box center [599, 55] width 10 height 10
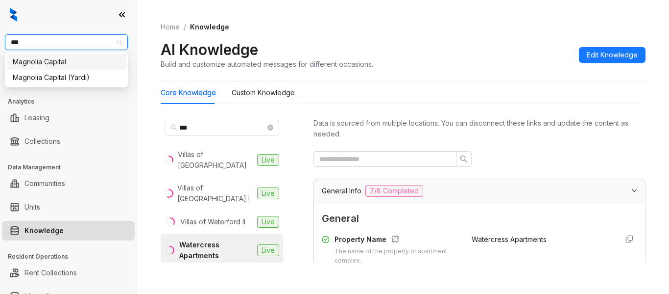
scroll to position [128, 0]
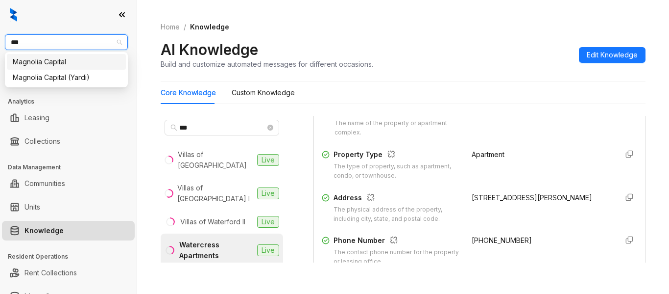
click at [85, 63] on div "Magnolia Capital" at bounding box center [66, 61] width 107 height 11
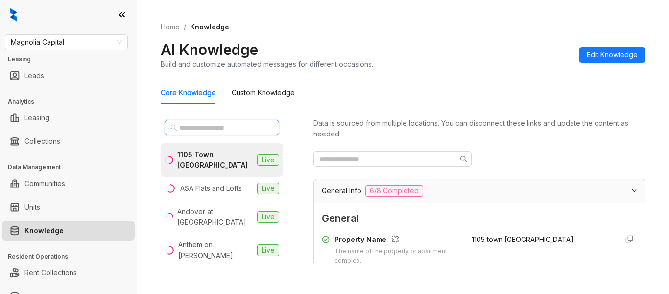
click at [235, 129] on input "text" at bounding box center [222, 127] width 86 height 11
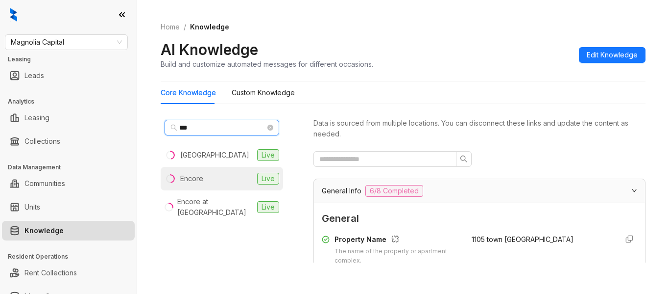
type input "***"
click at [221, 190] on li "Encore Live" at bounding box center [222, 179] width 123 height 24
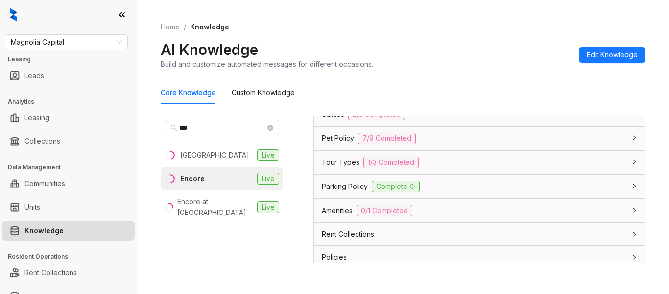
scroll to position [886, 0]
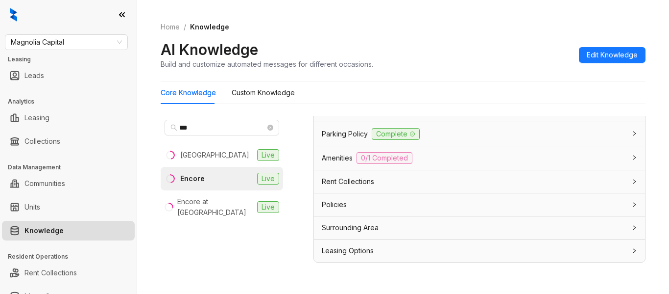
click at [462, 254] on div "Leasing Options" at bounding box center [474, 250] width 304 height 11
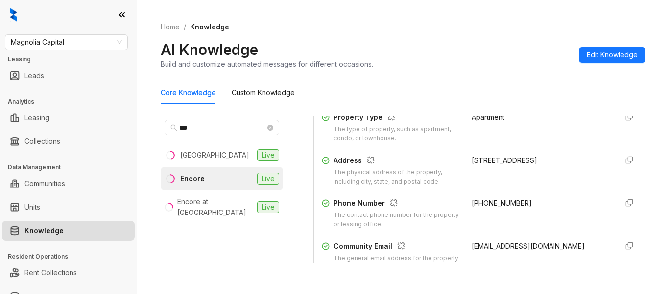
scroll to position [184, 0]
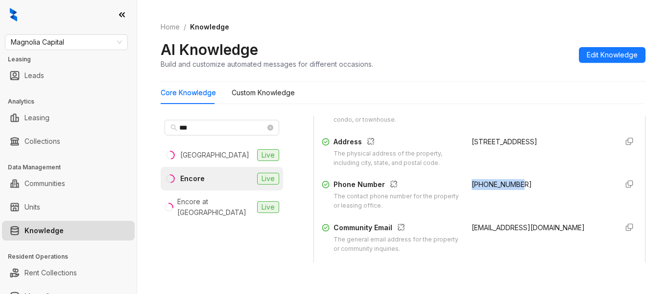
drag, startPoint x: 521, startPoint y: 183, endPoint x: 461, endPoint y: 184, distance: 60.3
click at [472, 184] on div "[PHONE_NUMBER]" at bounding box center [541, 194] width 138 height 31
copy span "[PHONE_NUMBER]"
